Goal: Find specific page/section: Find specific page/section

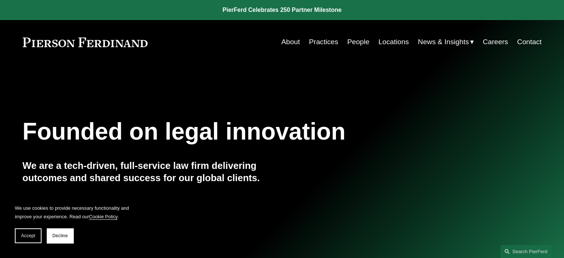
click at [354, 39] on link "People" at bounding box center [358, 42] width 22 height 14
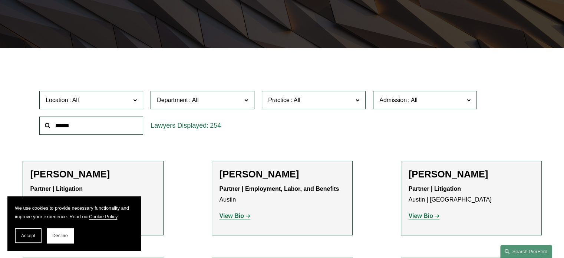
scroll to position [184, 0]
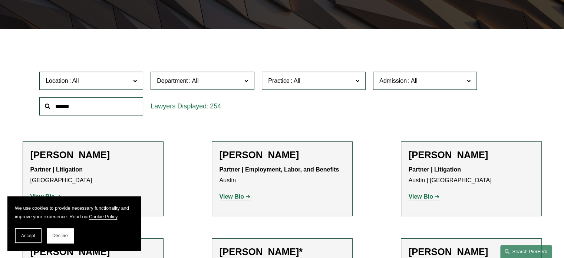
click at [527, 252] on link "Search this site" at bounding box center [527, 251] width 52 height 13
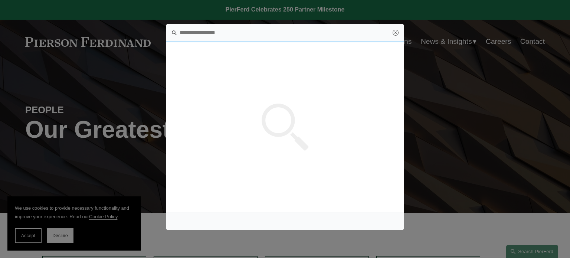
scroll to position [0, 0]
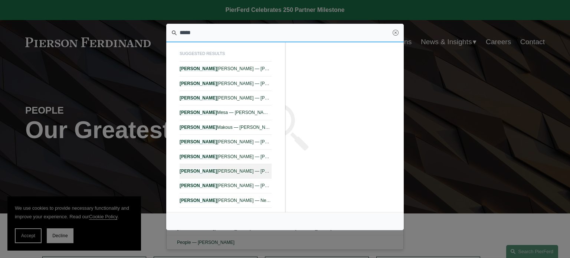
click at [250, 171] on span "[PERSON_NAME] — [PERSON_NAME]" at bounding box center [226, 170] width 92 height 5
type input "*****"
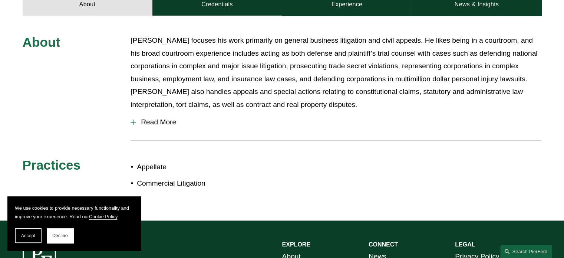
scroll to position [342, 0]
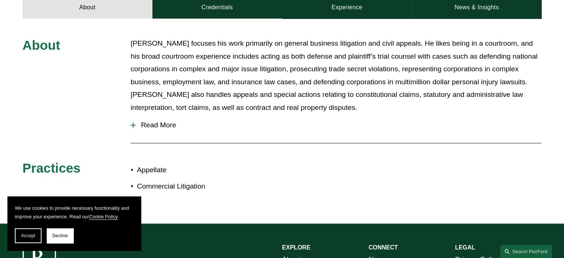
click at [137, 121] on span "Read More" at bounding box center [339, 125] width 406 height 8
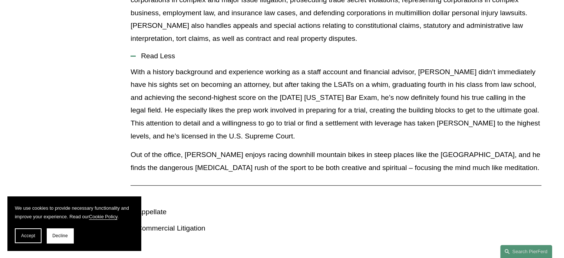
scroll to position [411, 0]
